Goal: Task Accomplishment & Management: Manage account settings

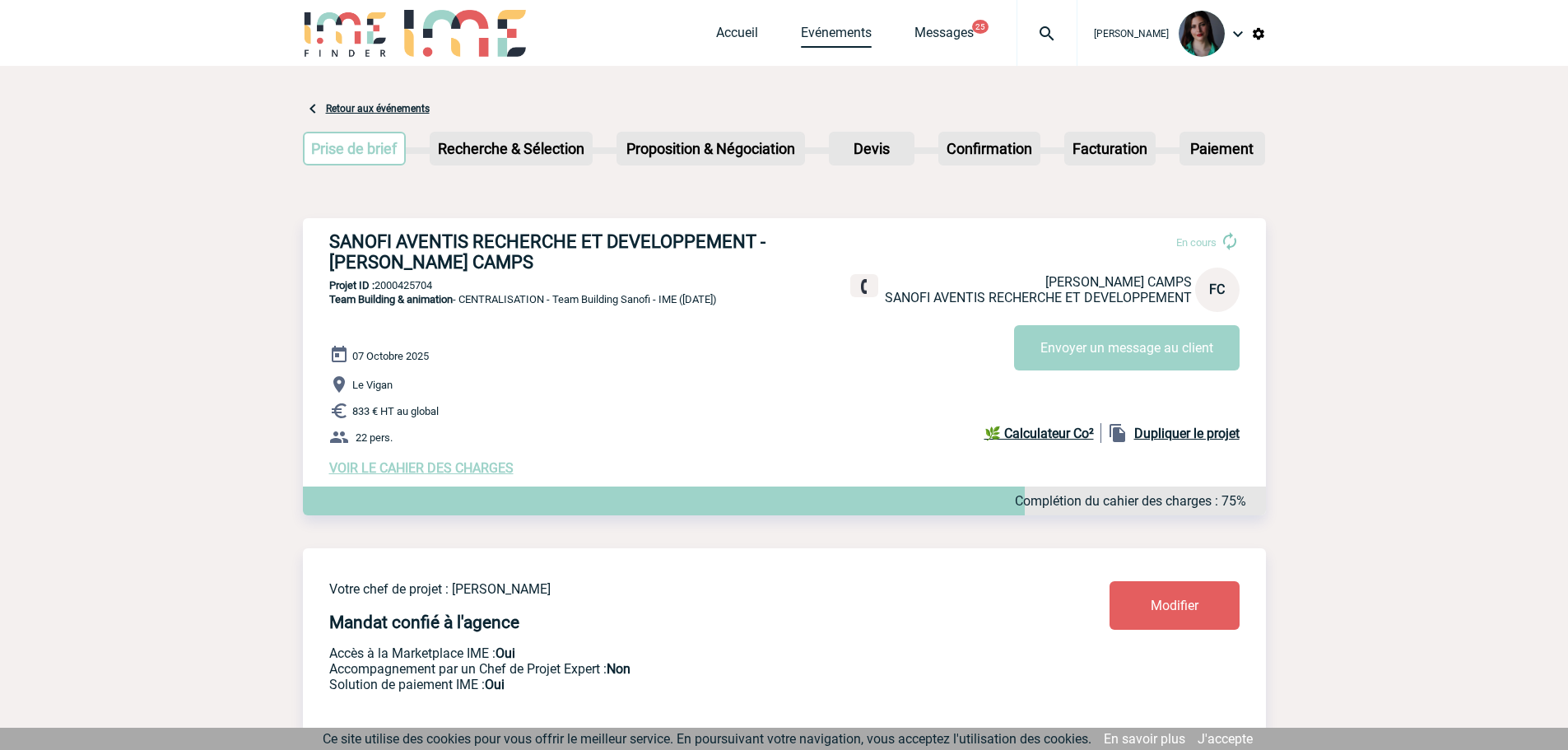
click at [841, 36] on link "Evénements" at bounding box center [837, 35] width 71 height 23
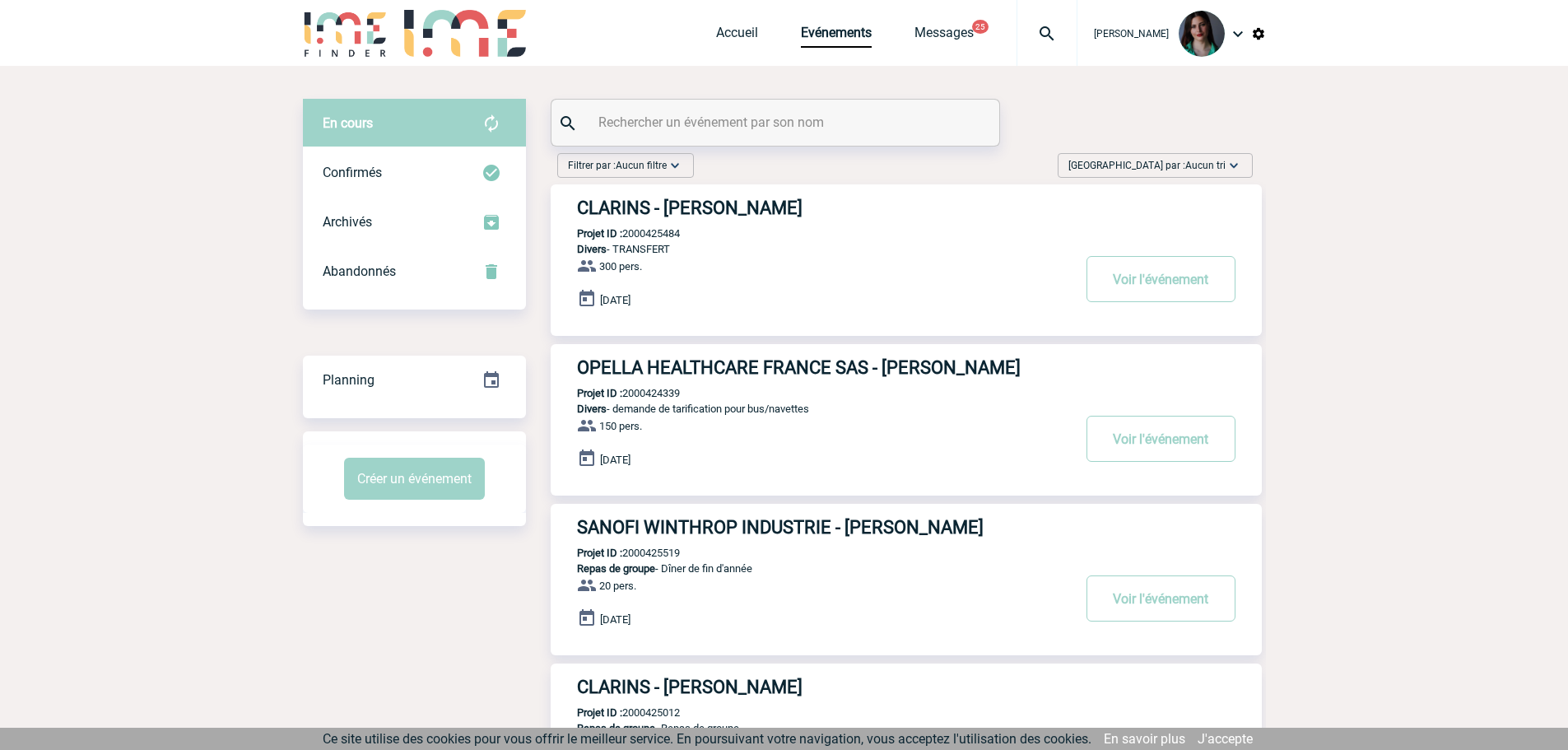
click at [754, 133] on input "text" at bounding box center [778, 123] width 367 height 24
paste input "2000424653"
type input "2000424653"
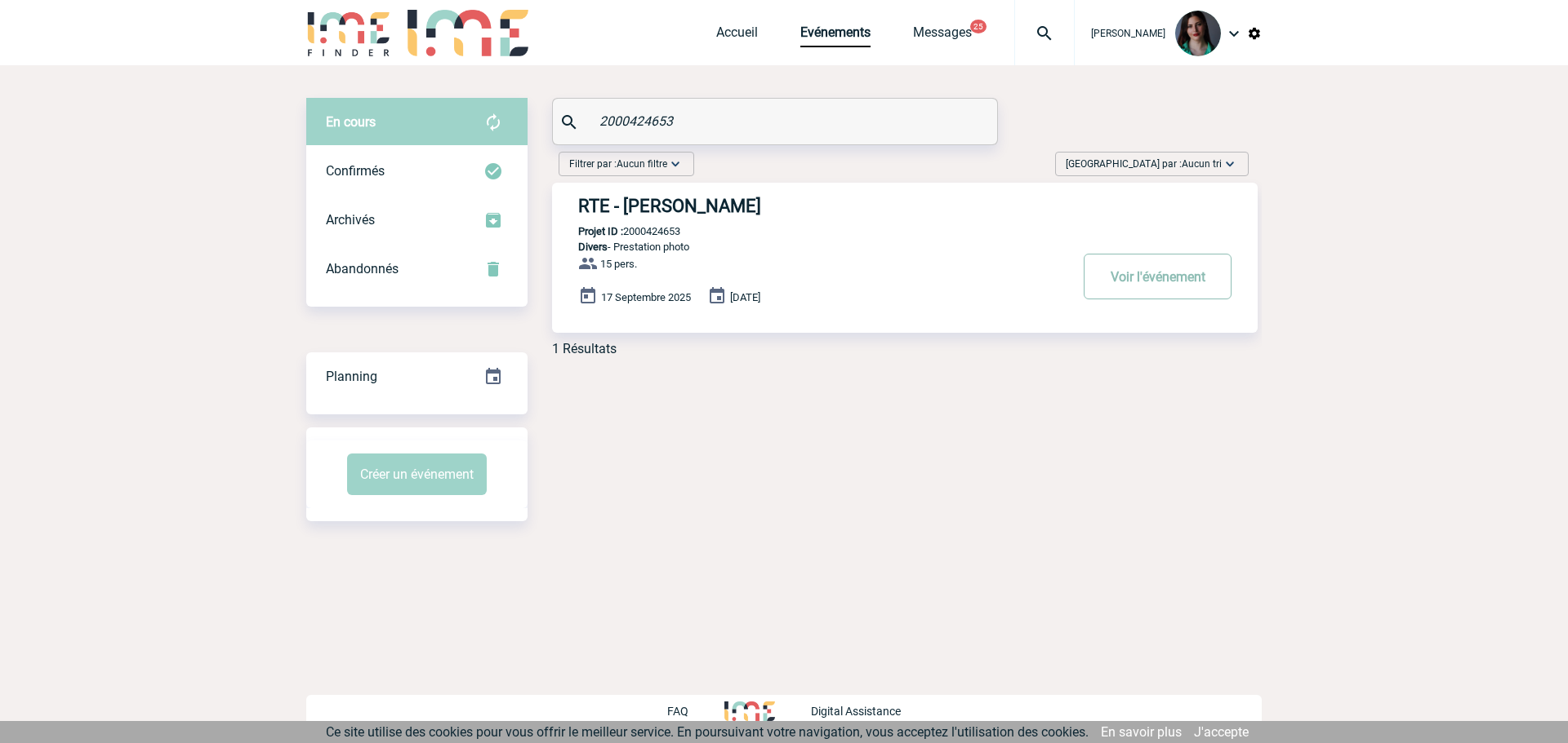
click at [1165, 291] on button "Voir l'événement" at bounding box center [1158, 276] width 148 height 46
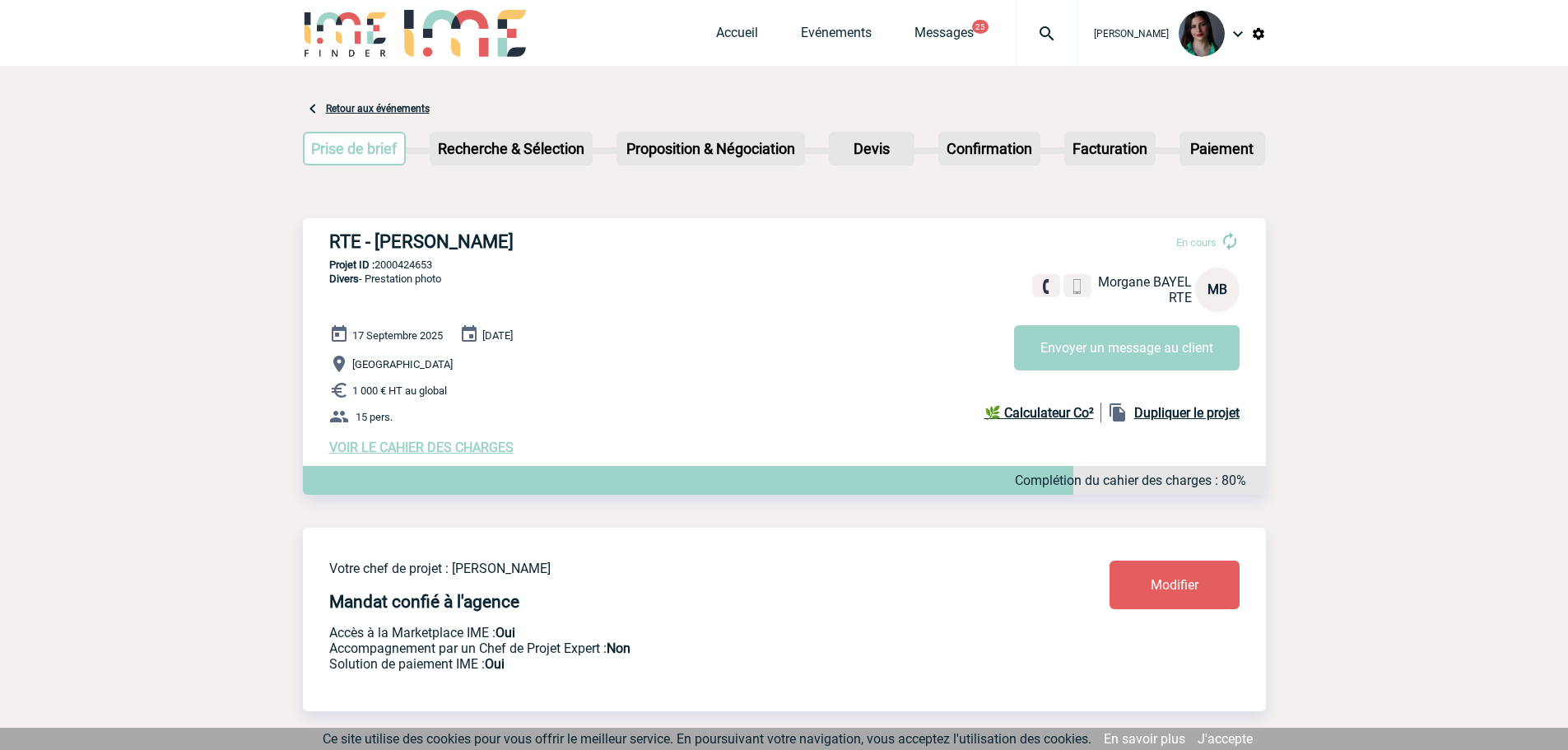
click at [482, 449] on span "VOIR LE CAHIER DES CHARGES" at bounding box center [421, 447] width 184 height 15
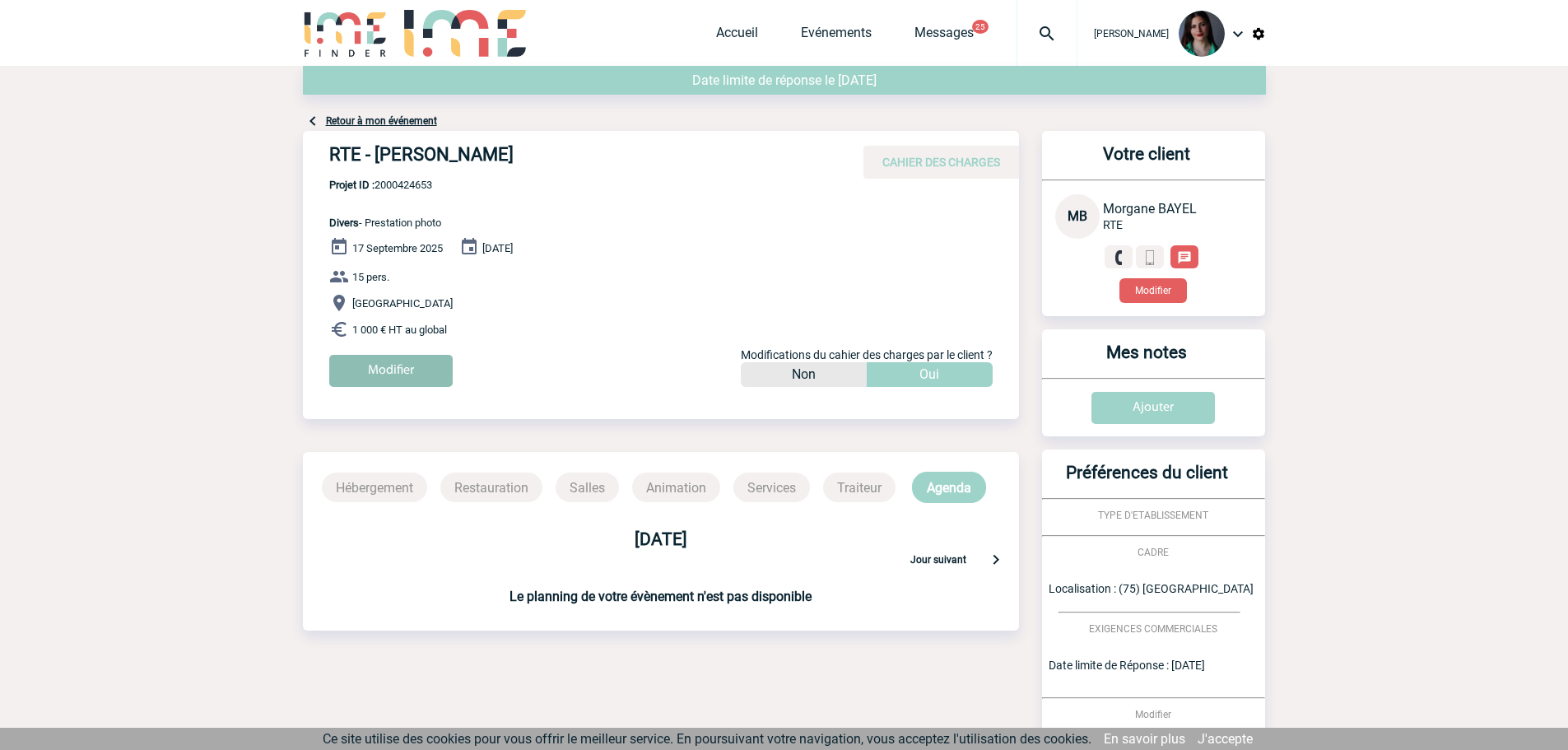
click at [401, 373] on input "Modifier" at bounding box center [391, 370] width 123 height 32
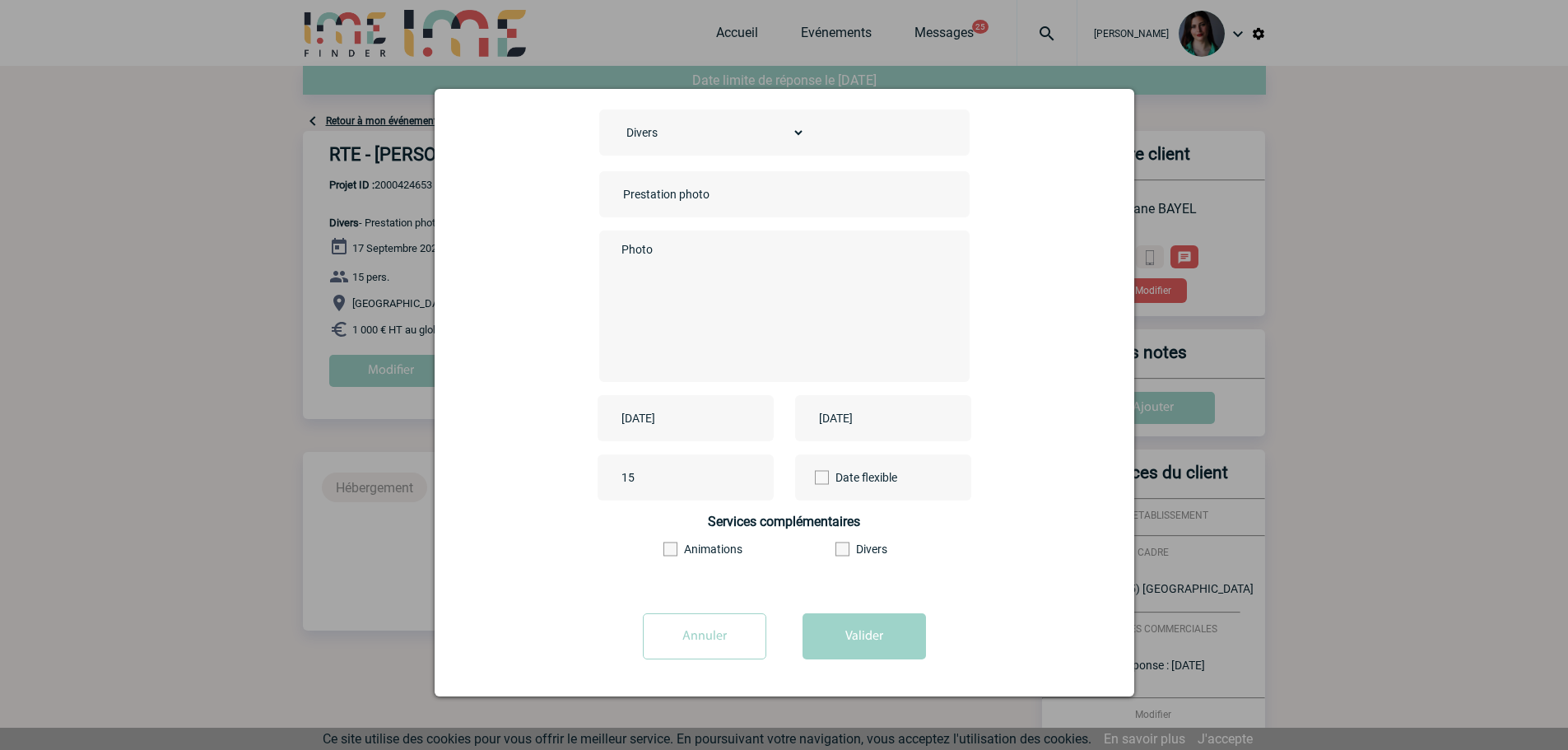
scroll to position [71, 0]
click at [682, 416] on input "2025-09-17" at bounding box center [673, 419] width 113 height 22
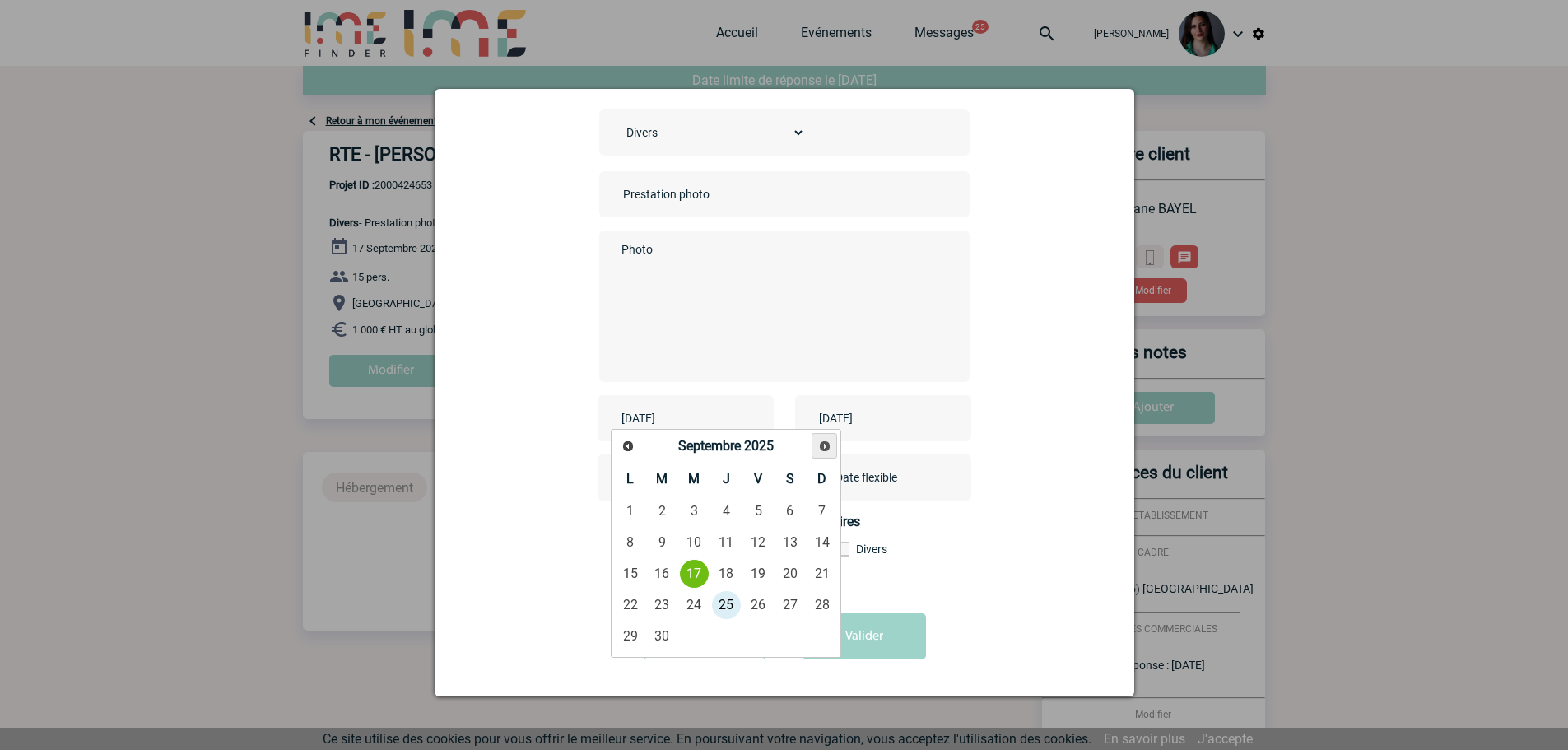
click at [821, 449] on span "Suivant" at bounding box center [825, 446] width 14 height 14
click at [661, 541] on link "9" at bounding box center [662, 542] width 31 height 30
type input "2025-12-09"
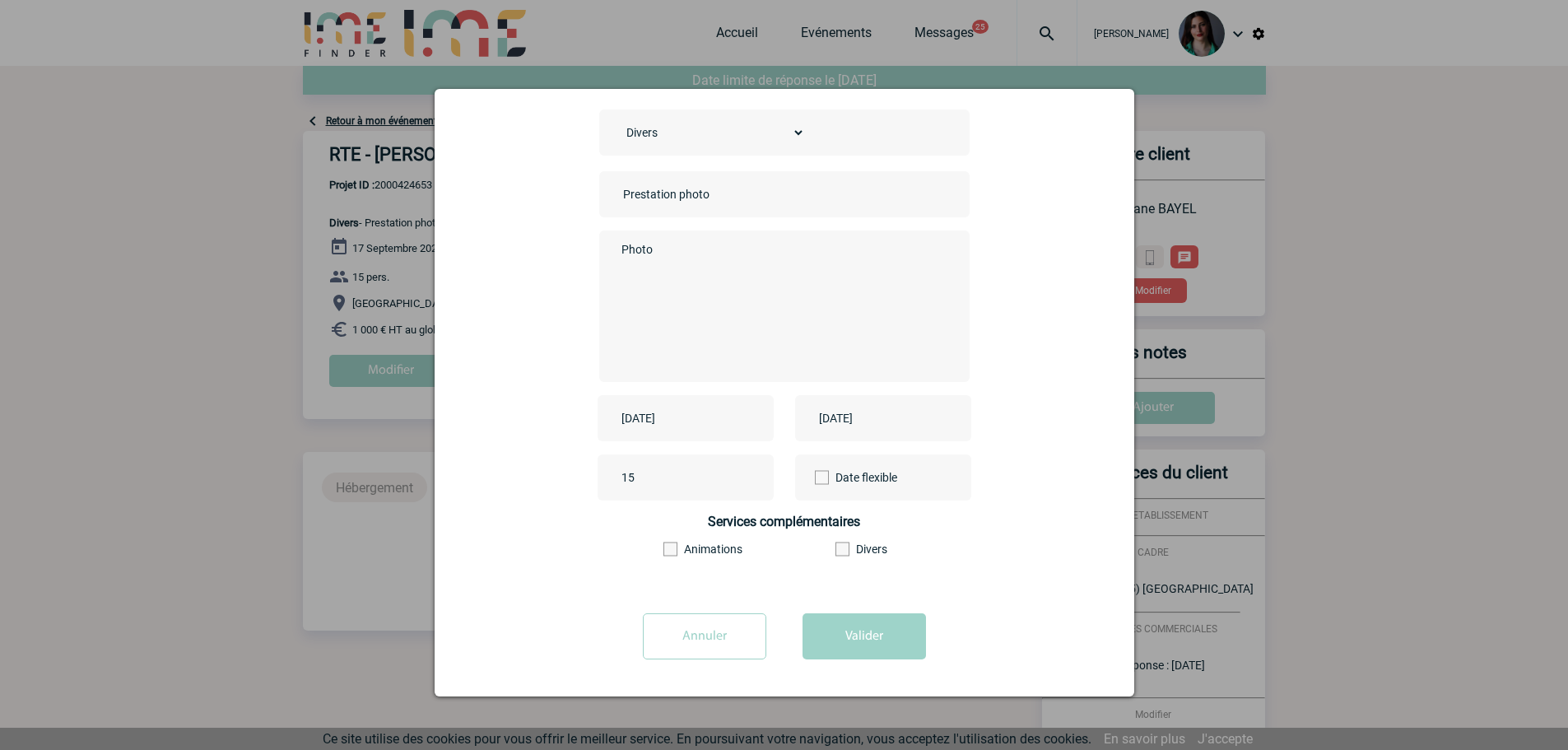
click at [863, 415] on input "2025-07-17" at bounding box center [871, 419] width 113 height 22
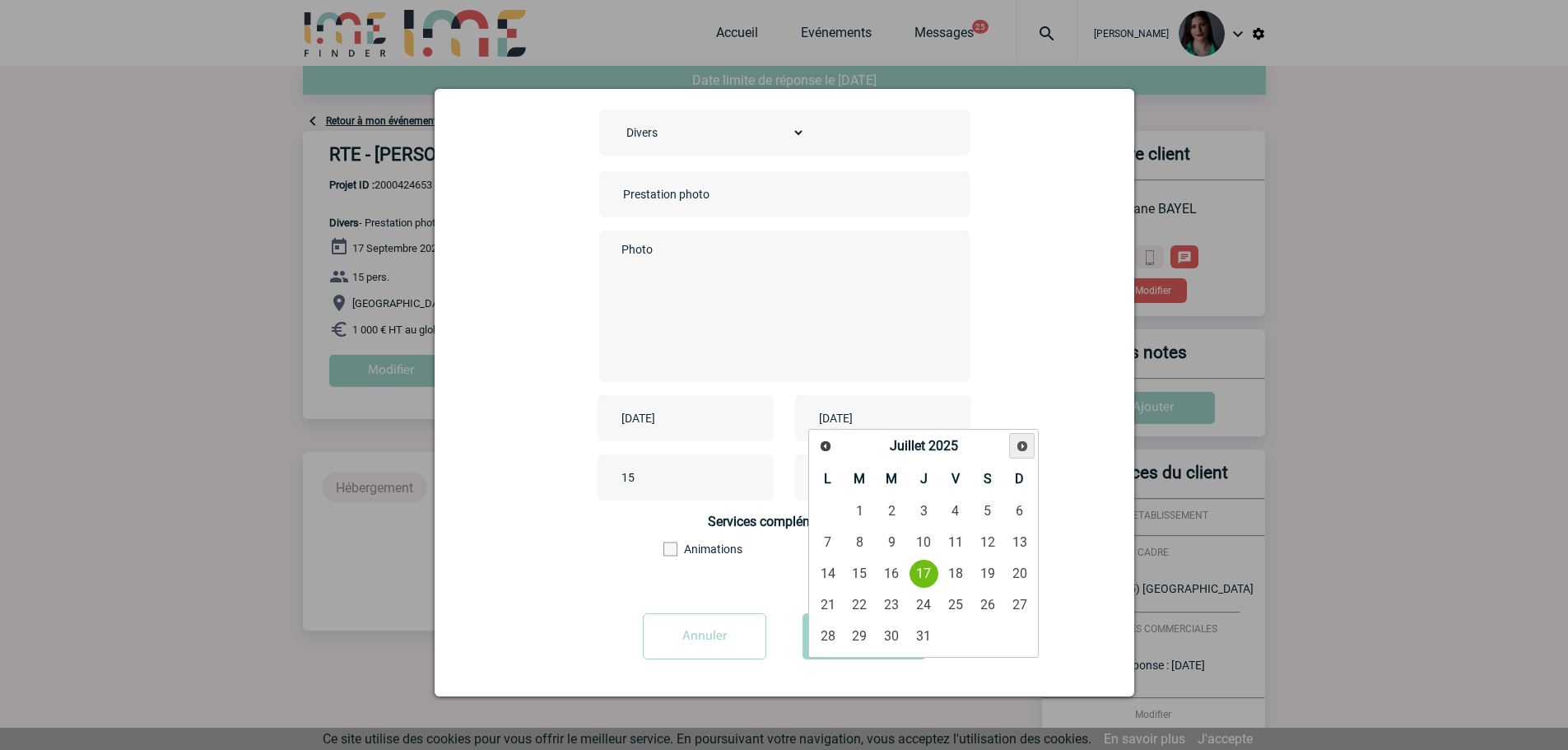
click at [1024, 439] on span "Suivant" at bounding box center [1022, 446] width 14 height 14
click at [1022, 439] on span "Suivant" at bounding box center [1022, 446] width 14 height 14
click at [1022, 440] on span "Suivant" at bounding box center [1022, 446] width 14 height 14
click at [1019, 441] on span "Suivant" at bounding box center [1022, 446] width 14 height 14
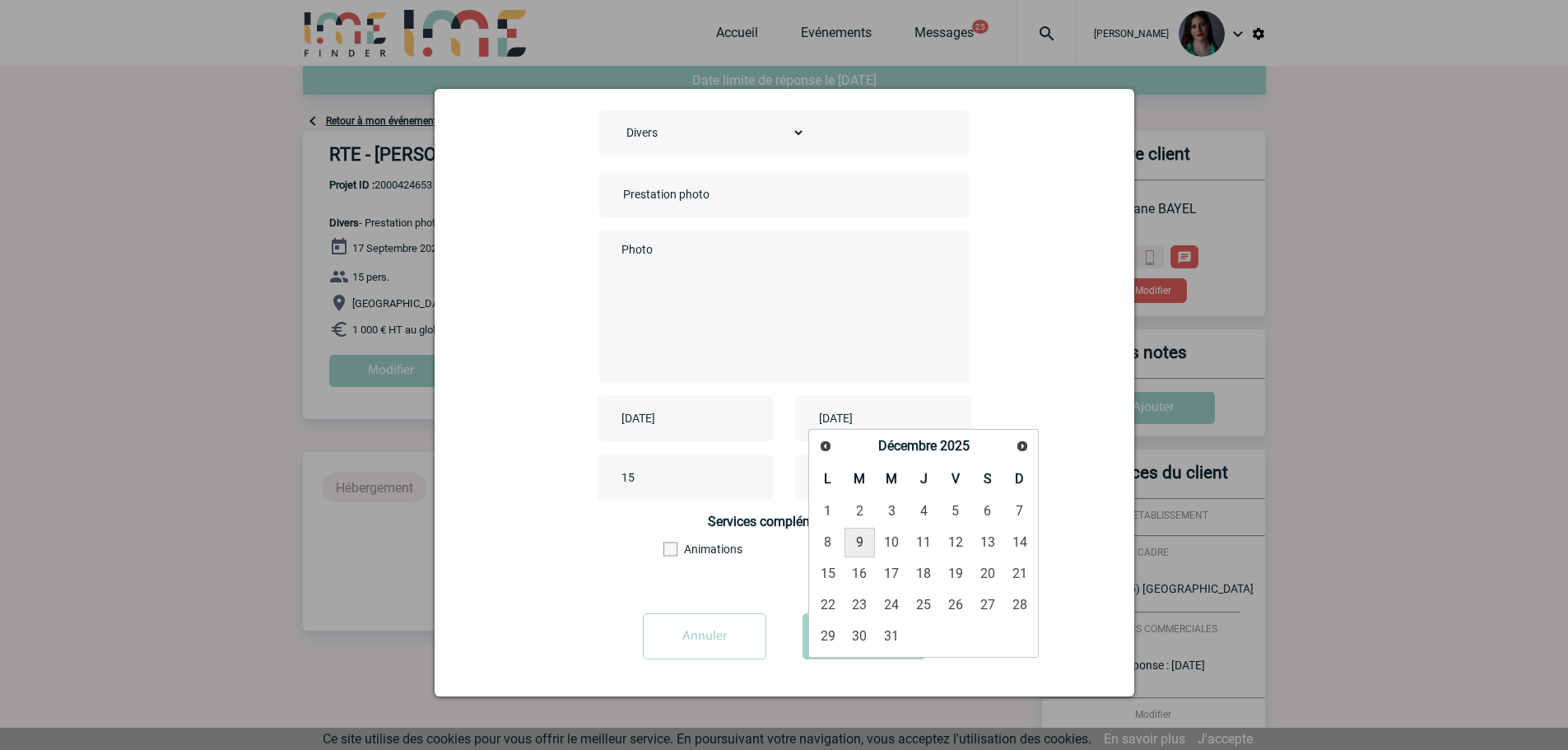
click at [860, 538] on link "9" at bounding box center [860, 542] width 31 height 30
type input "2025-12-09"
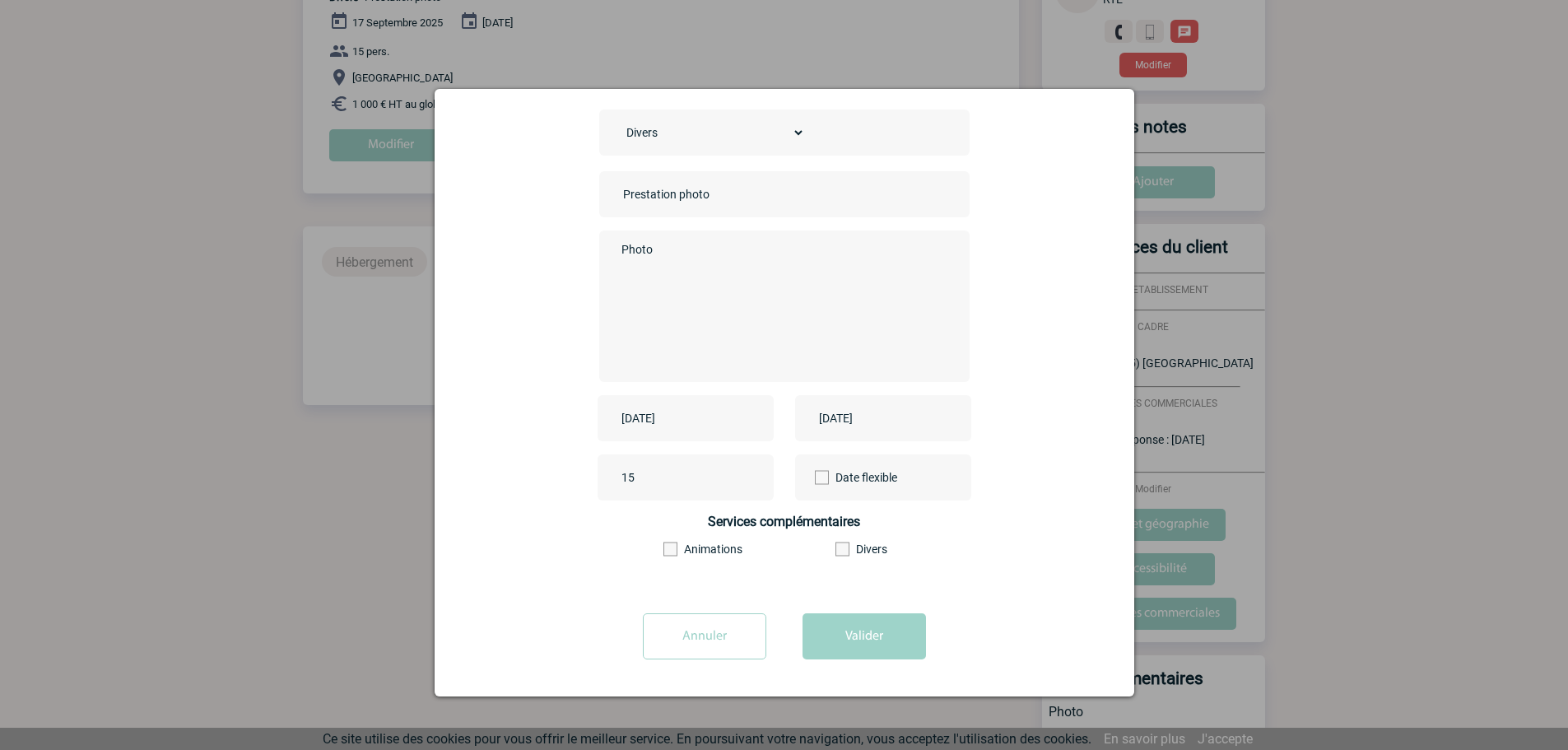
scroll to position [288, 0]
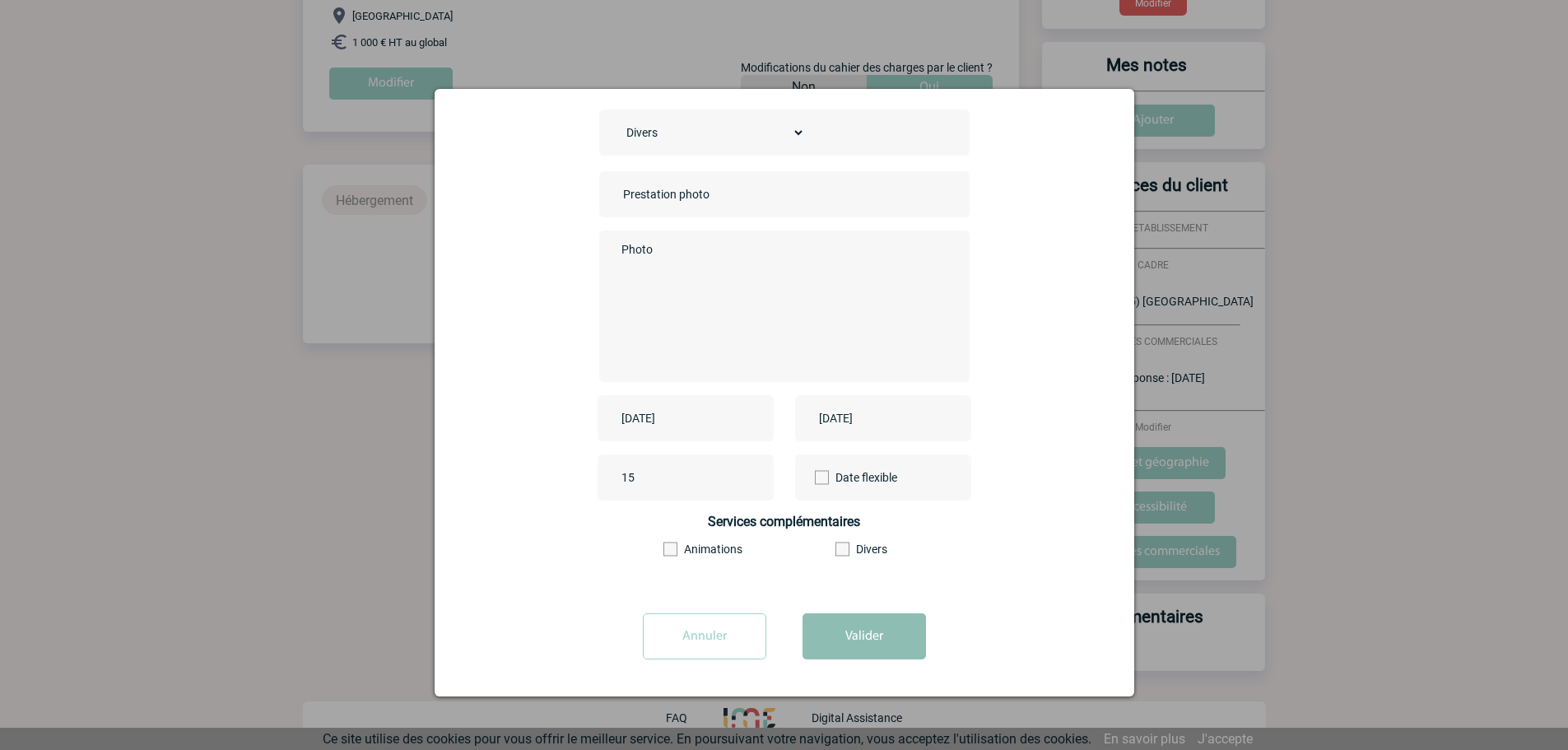
click at [847, 655] on button "Valider" at bounding box center [864, 637] width 123 height 46
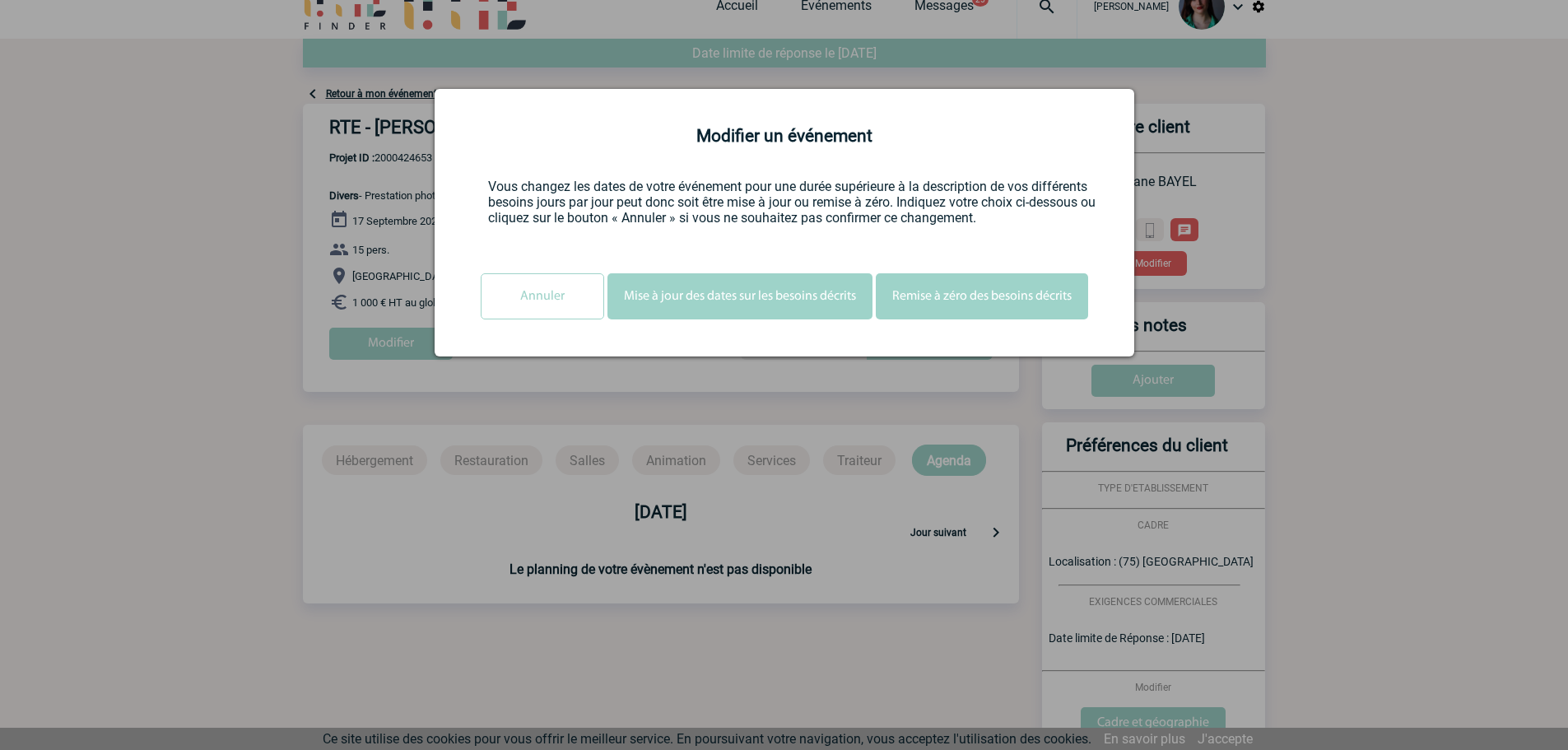
scroll to position [0, 0]
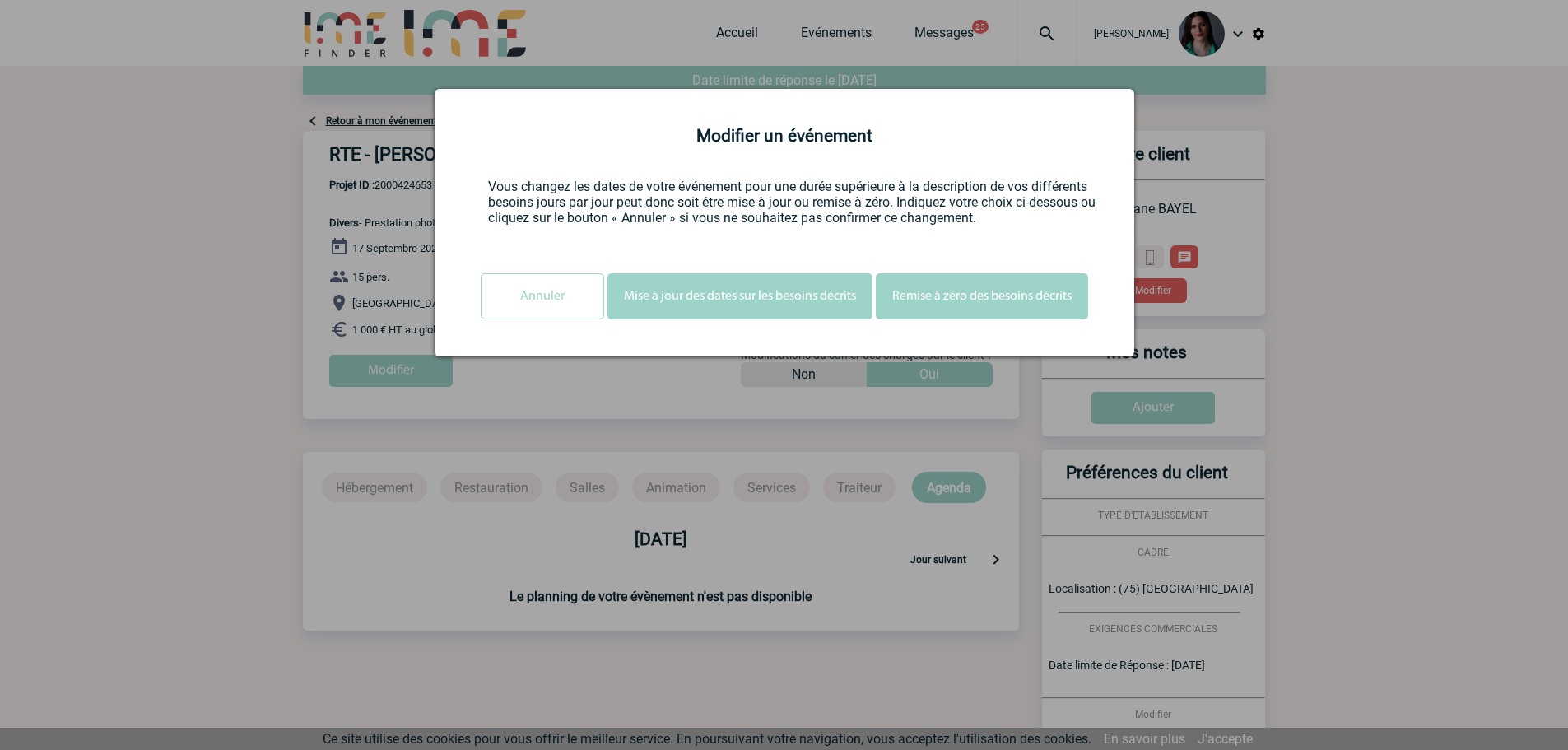
click at [708, 297] on button "Mise à jour des dates sur les besoins décrits" at bounding box center [740, 296] width 265 height 46
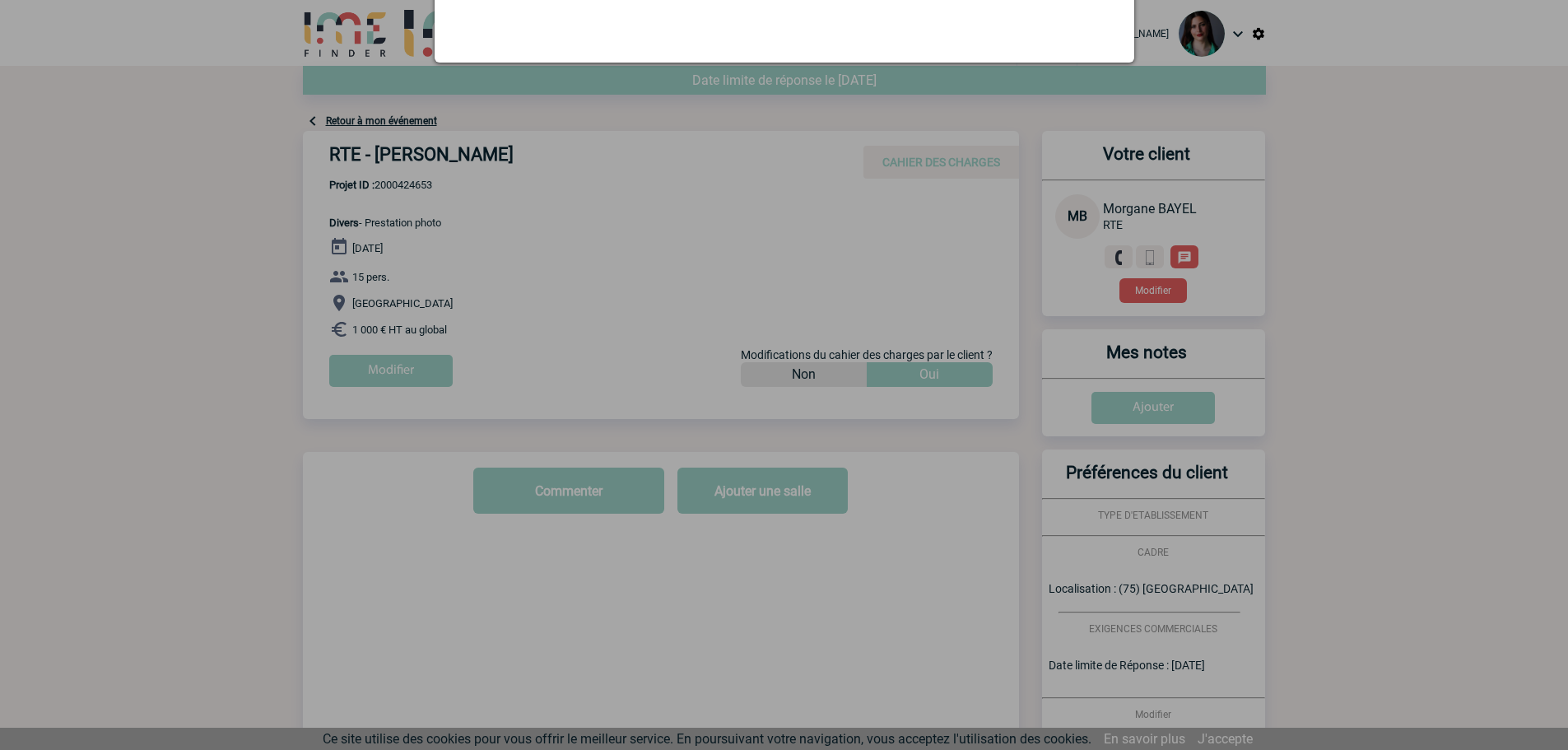
click at [675, 297] on div at bounding box center [784, 375] width 1568 height 750
